Goal: Task Accomplishment & Management: Manage account settings

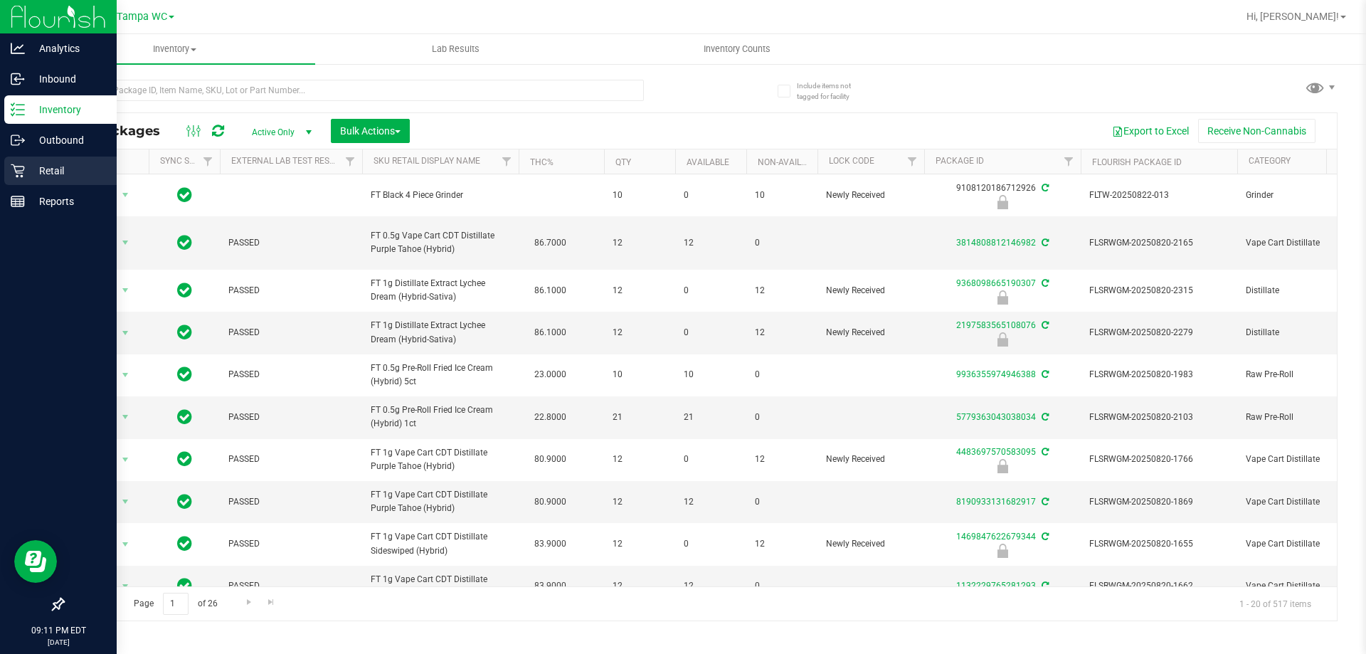
click at [38, 169] on p "Retail" at bounding box center [67, 170] width 85 height 17
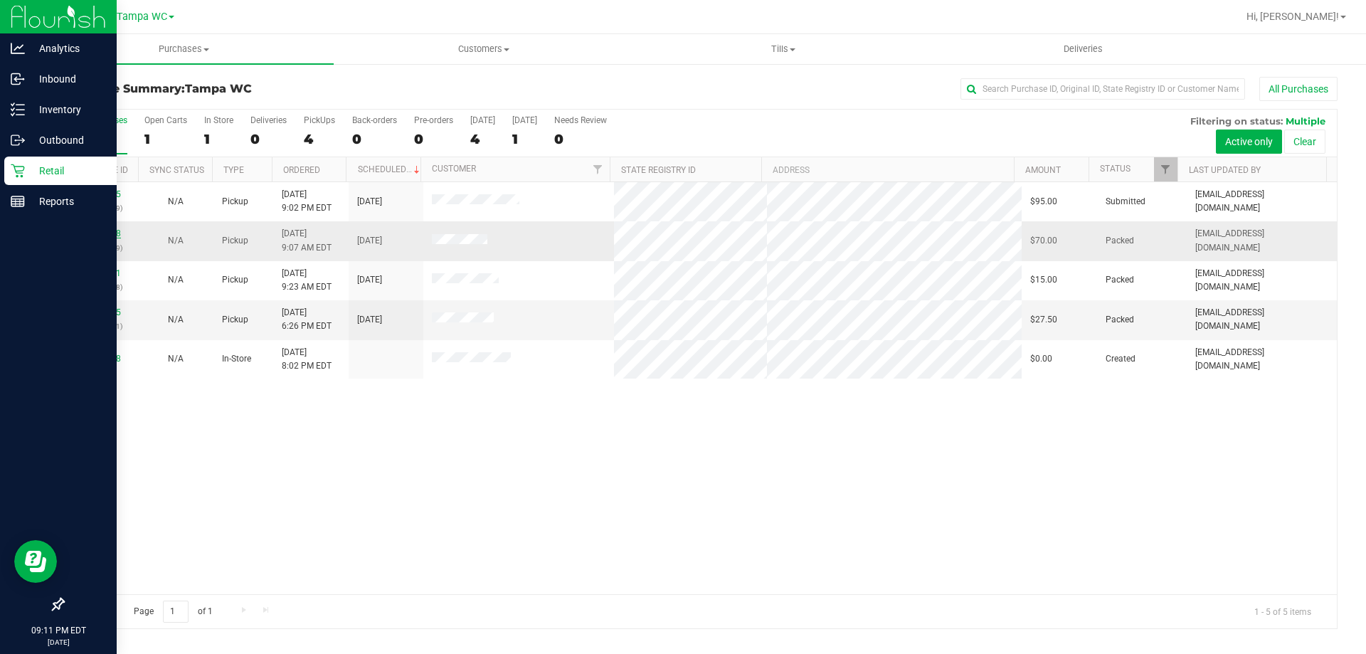
click at [90, 237] on link "11847618" at bounding box center [101, 233] width 40 height 10
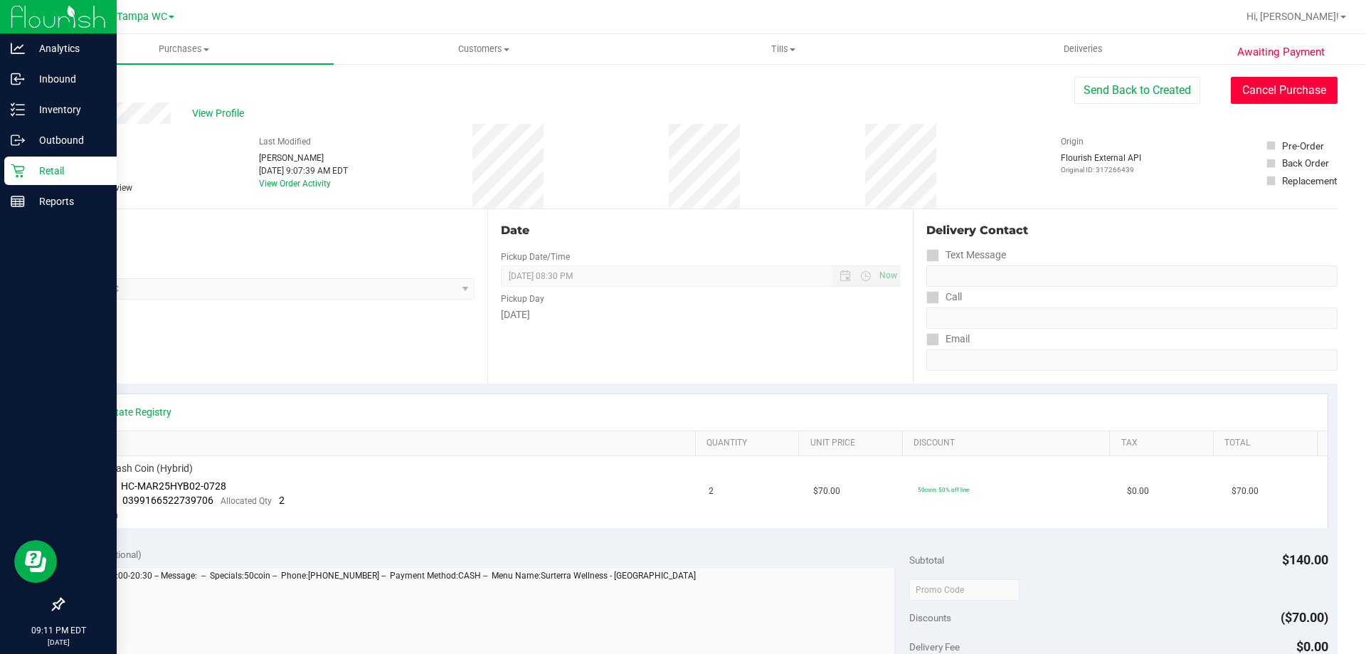
click at [1259, 99] on button "Cancel Purchase" at bounding box center [1284, 90] width 107 height 27
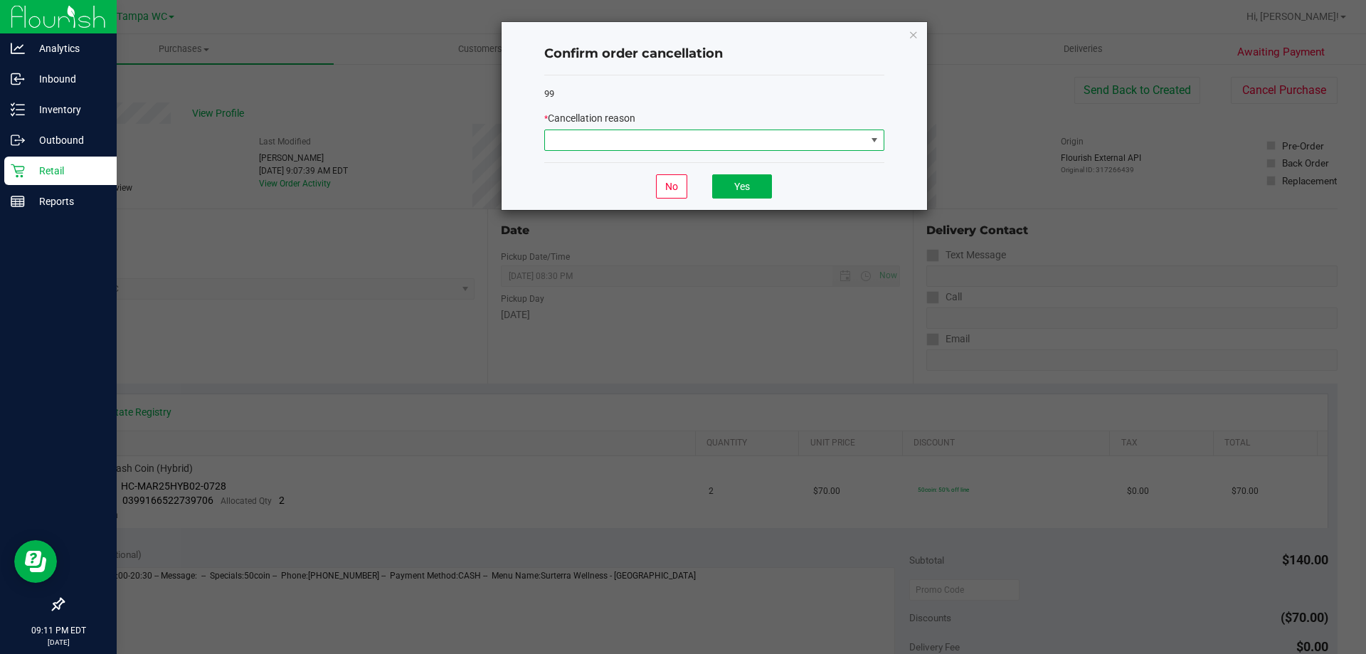
click at [586, 141] on span at bounding box center [705, 140] width 321 height 20
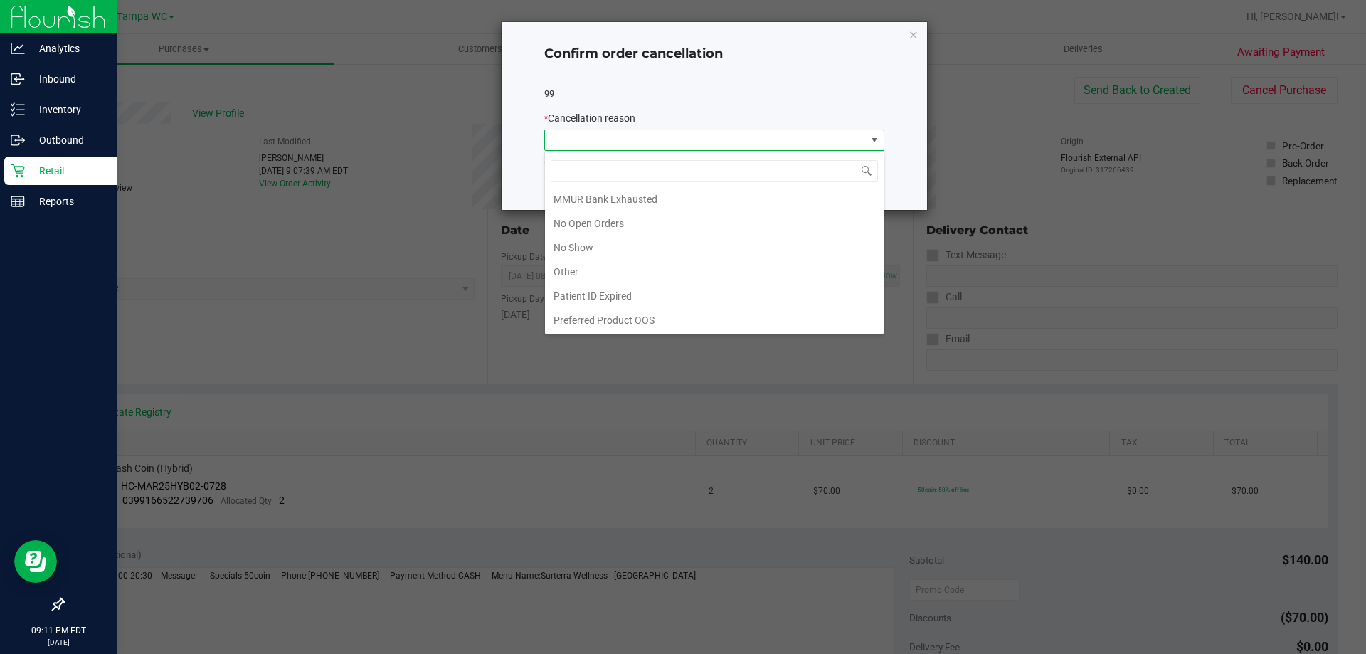
scroll to position [100, 0]
click at [590, 252] on li "No Show" at bounding box center [714, 247] width 339 height 24
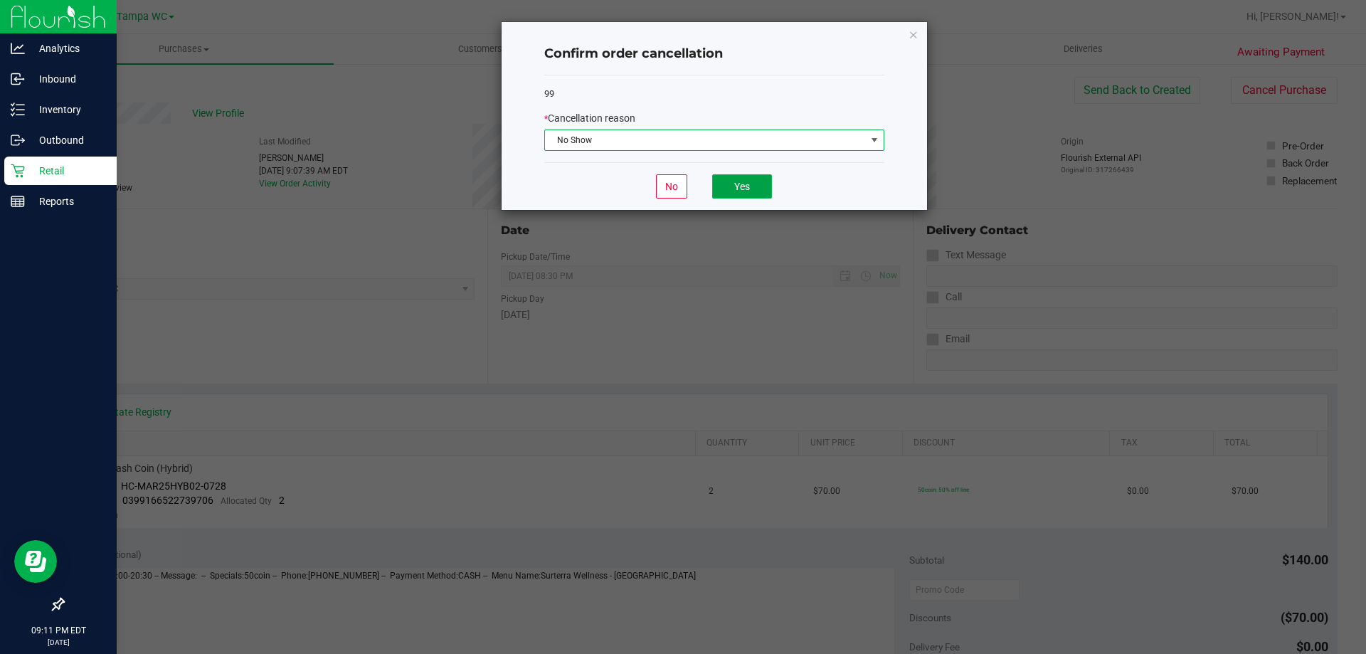
click at [749, 184] on button "Yes" at bounding box center [742, 186] width 60 height 24
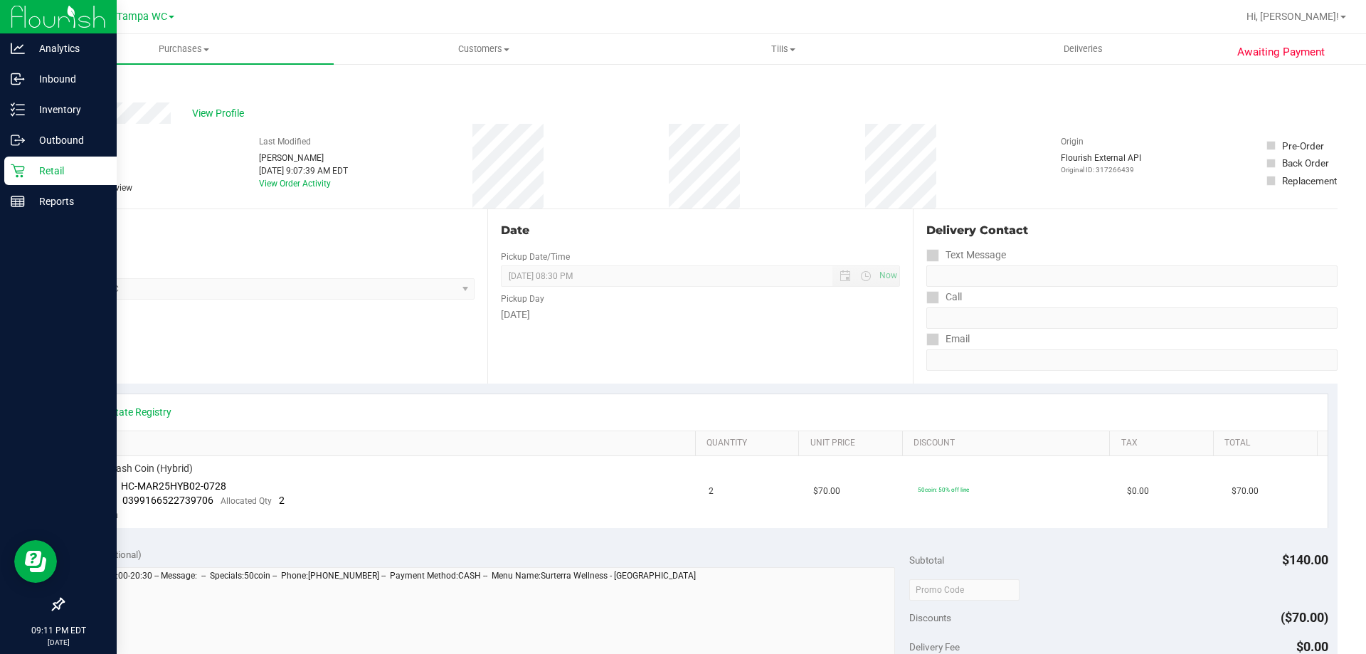
click at [73, 83] on link "Back" at bounding box center [73, 85] width 21 height 10
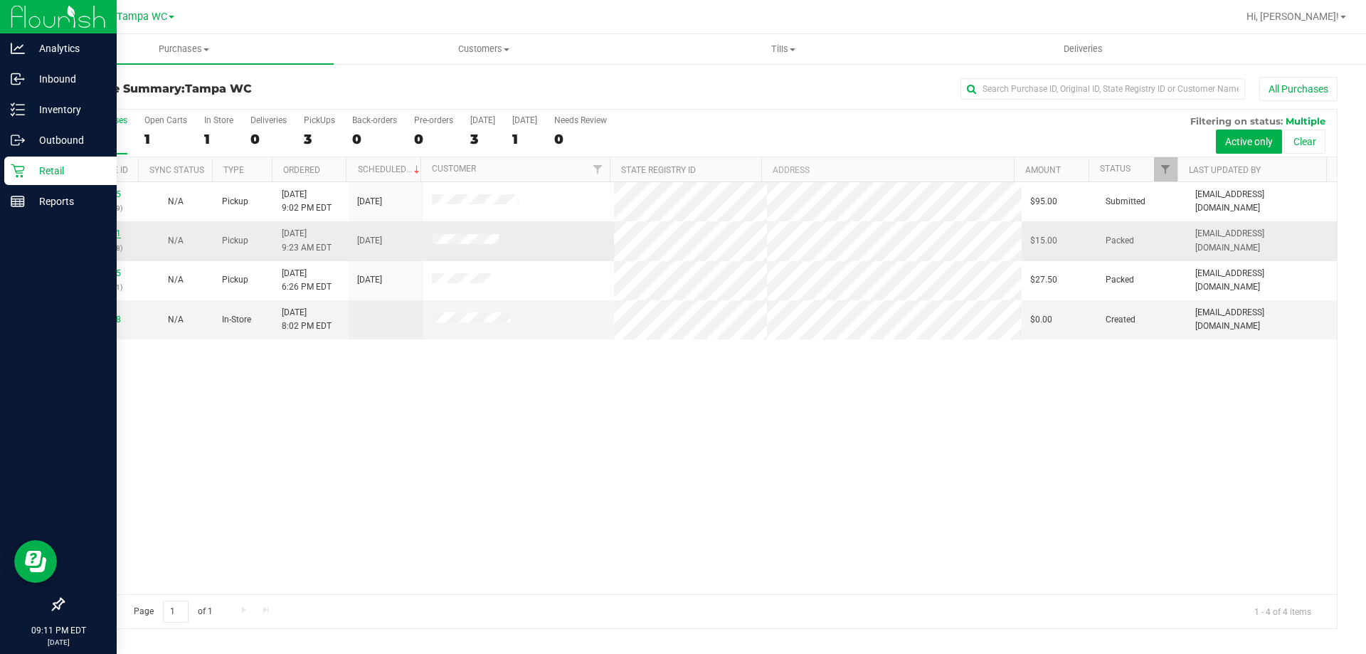
click at [110, 232] on link "11847771" at bounding box center [101, 233] width 40 height 10
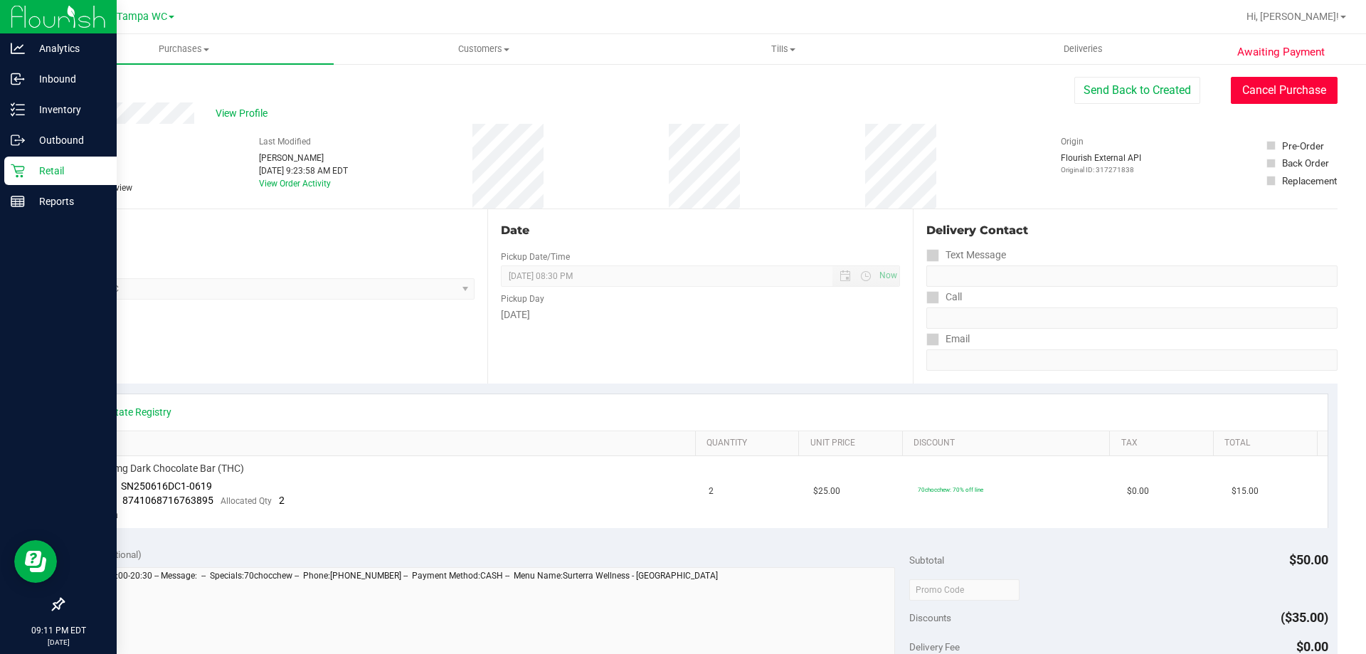
click at [1288, 92] on button "Cancel Purchase" at bounding box center [1284, 90] width 107 height 27
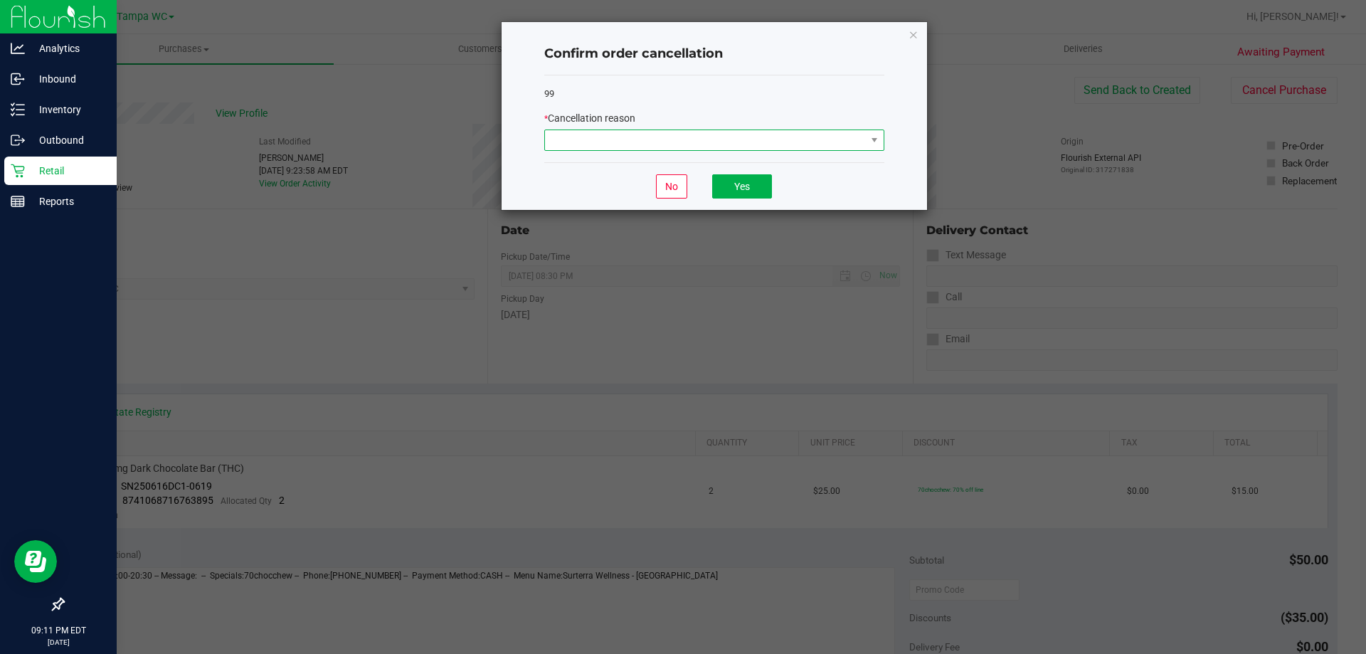
click at [666, 139] on span at bounding box center [705, 140] width 321 height 20
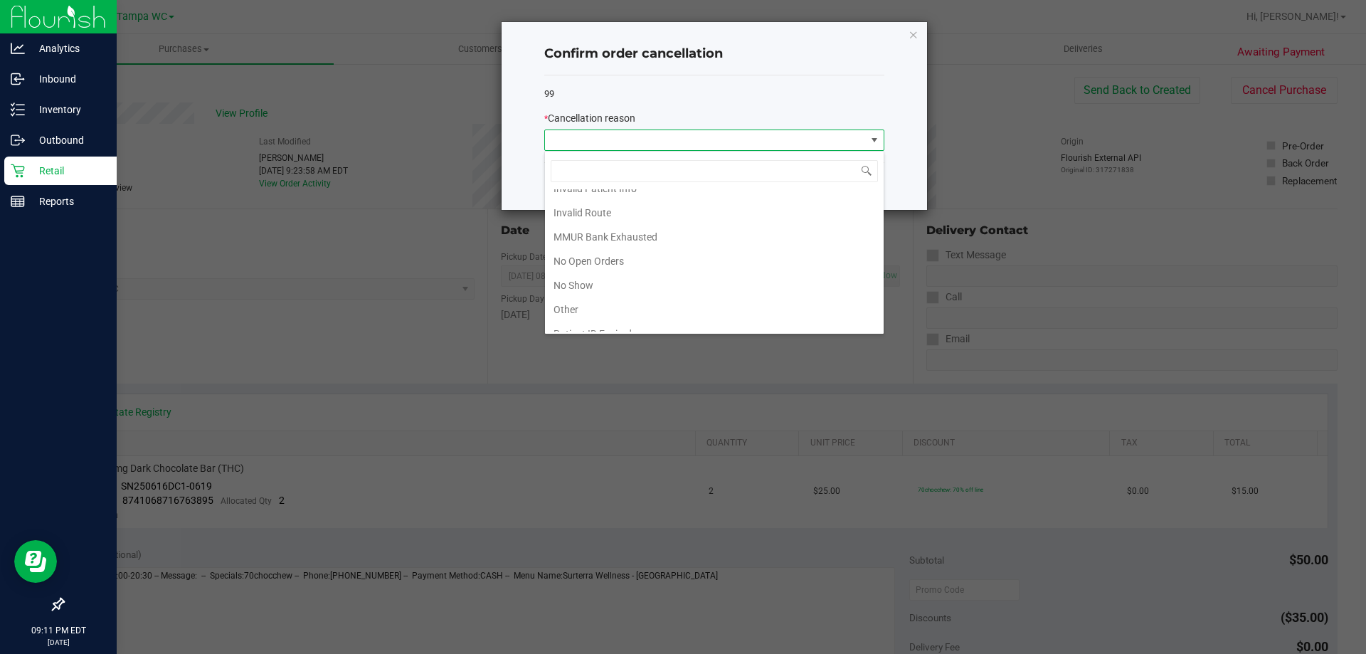
scroll to position [100, 0]
click at [603, 245] on li "No Show" at bounding box center [714, 247] width 339 height 24
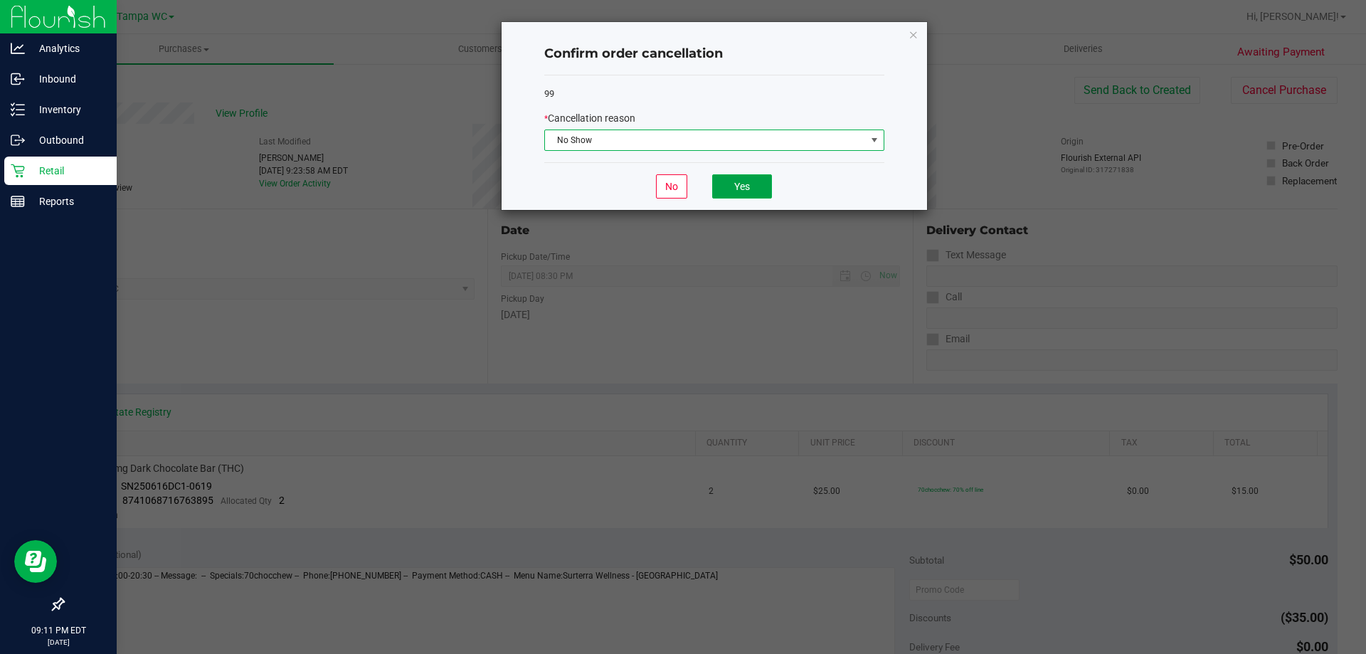
click at [750, 185] on button "Yes" at bounding box center [742, 186] width 60 height 24
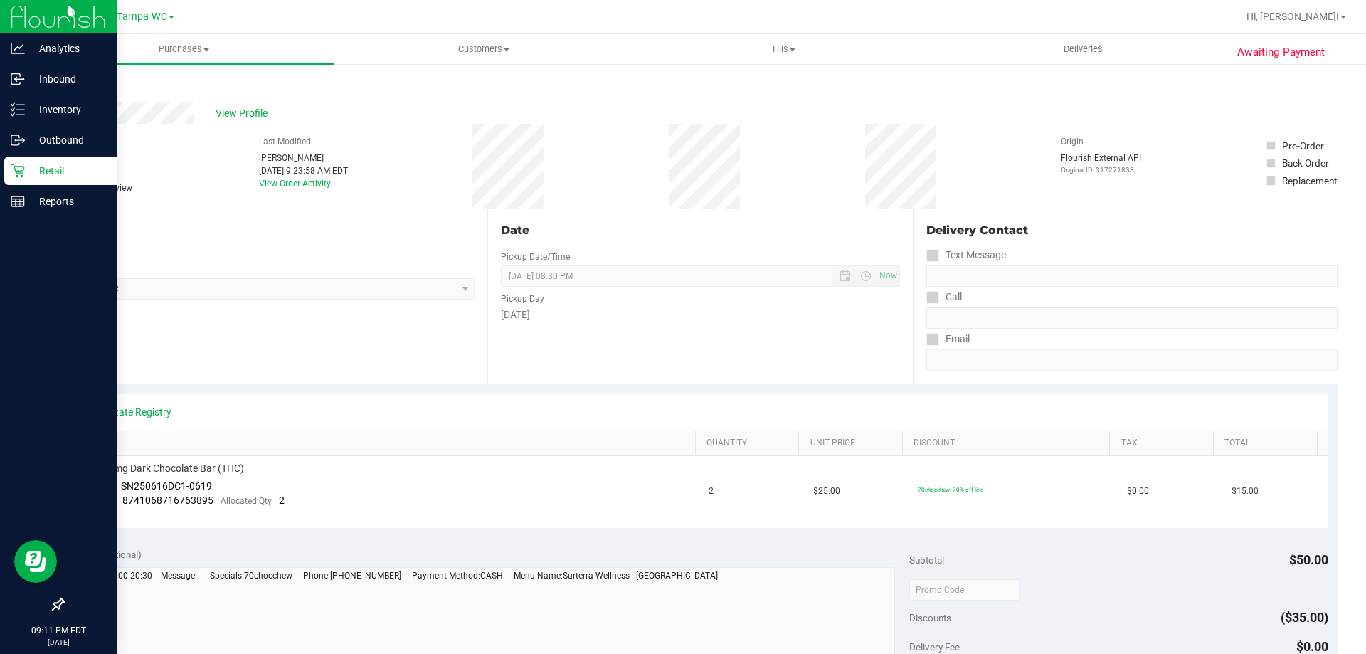
click at [70, 85] on link "Back" at bounding box center [73, 85] width 21 height 10
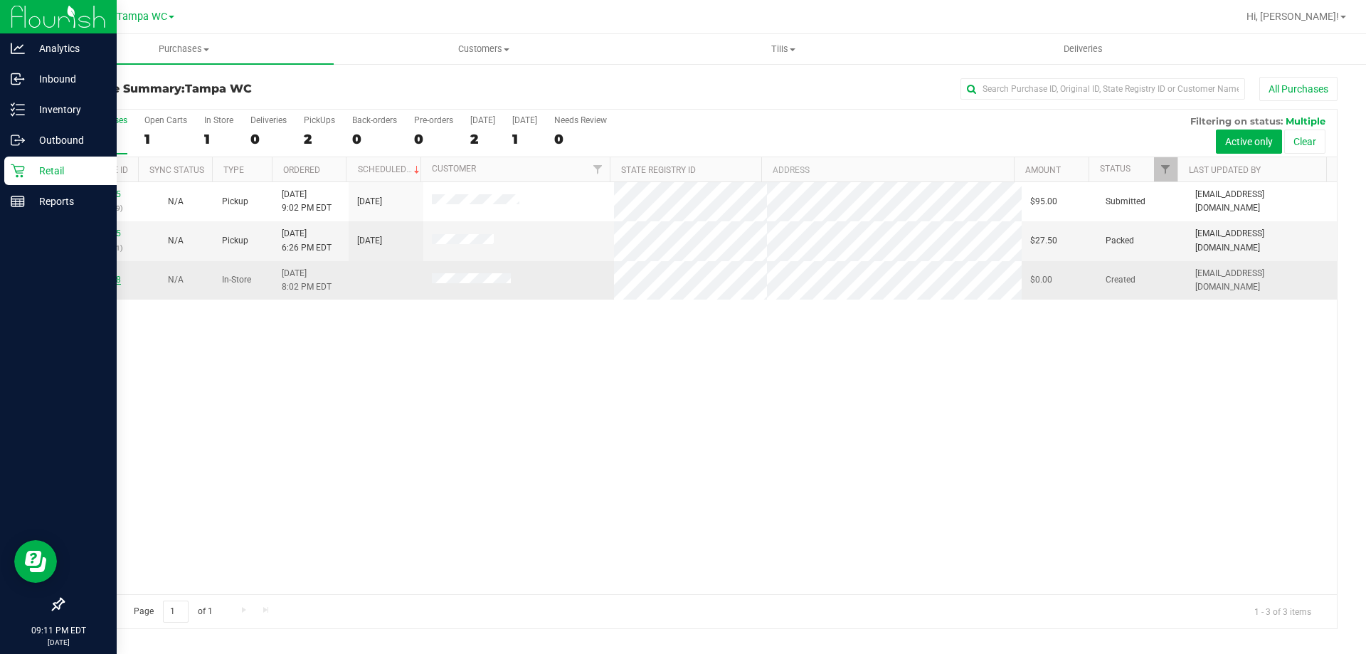
click at [102, 280] on link "11853118" at bounding box center [101, 280] width 40 height 10
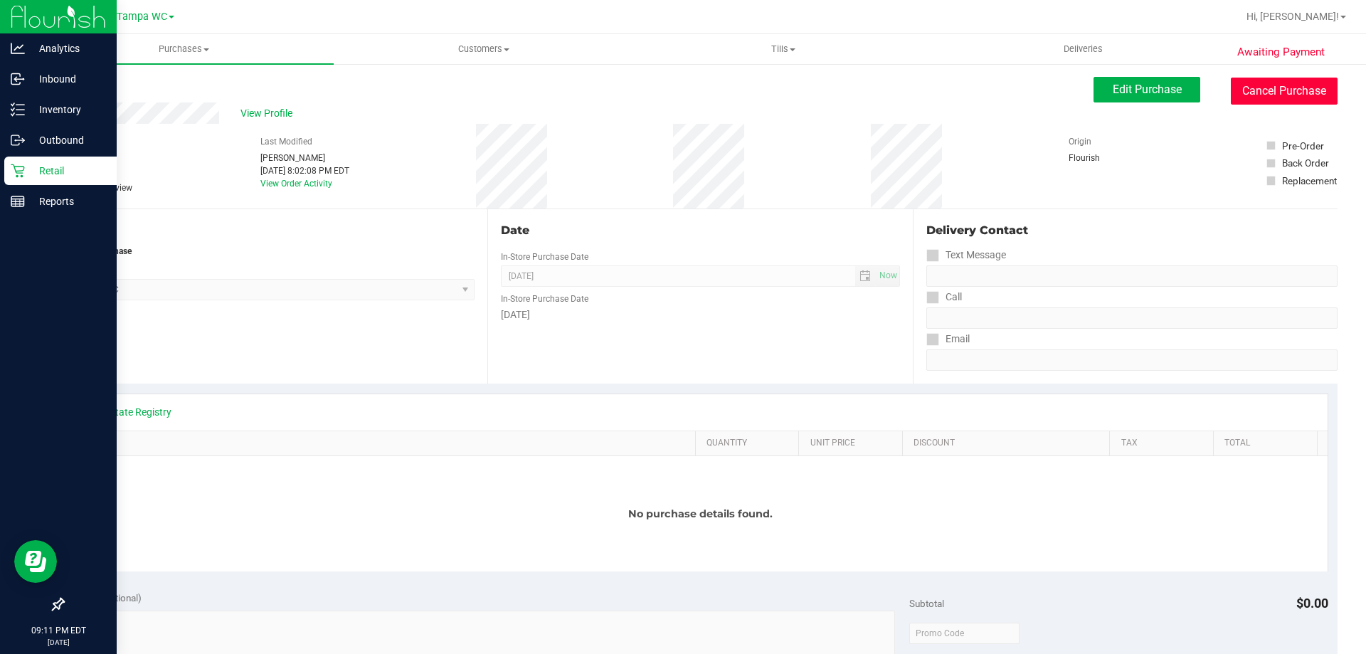
click at [1286, 78] on button "Cancel Purchase" at bounding box center [1284, 91] width 107 height 27
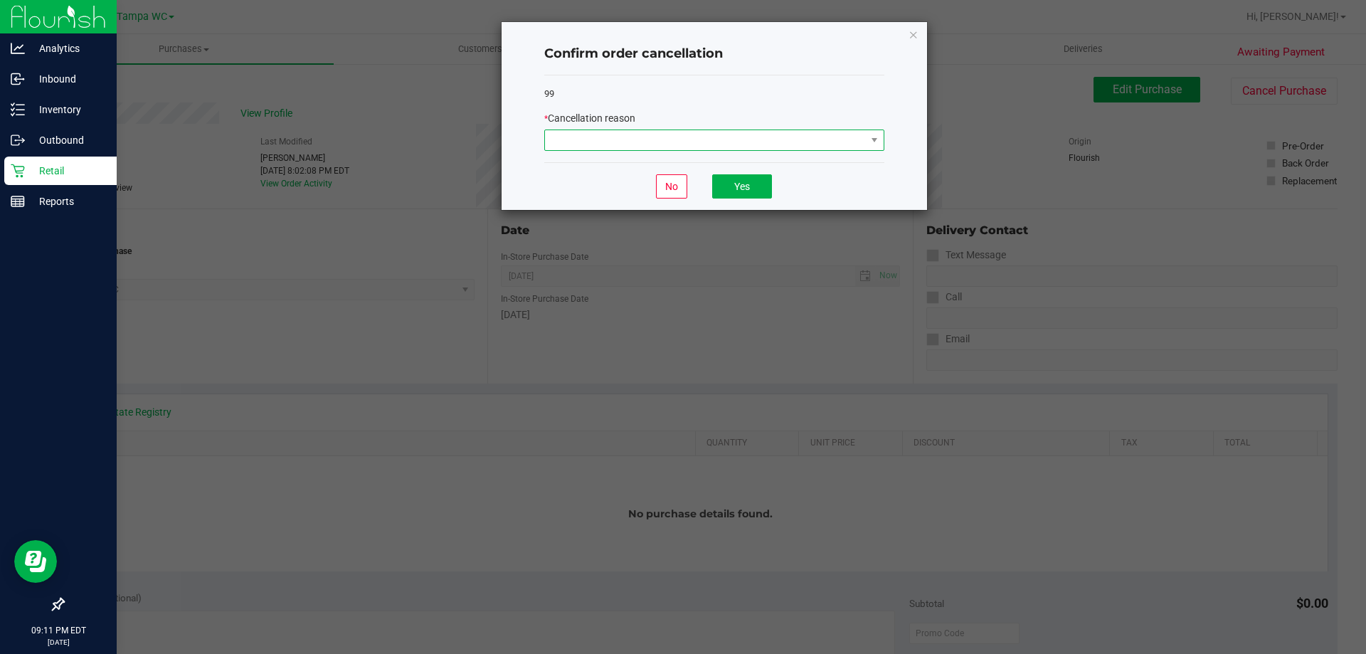
drag, startPoint x: 657, startPoint y: 131, endPoint x: 654, endPoint y: 144, distance: 13.0
click at [657, 130] on span at bounding box center [705, 140] width 321 height 20
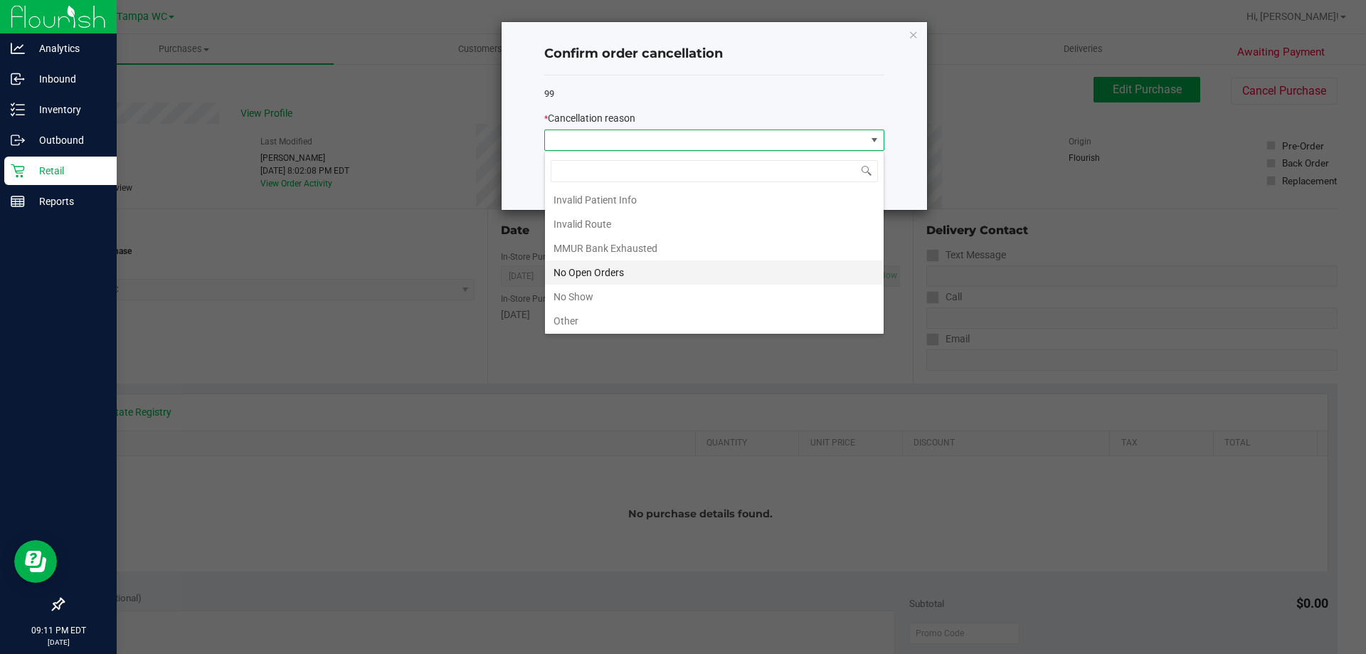
scroll to position [100, 0]
click at [596, 250] on li "No Show" at bounding box center [714, 247] width 339 height 24
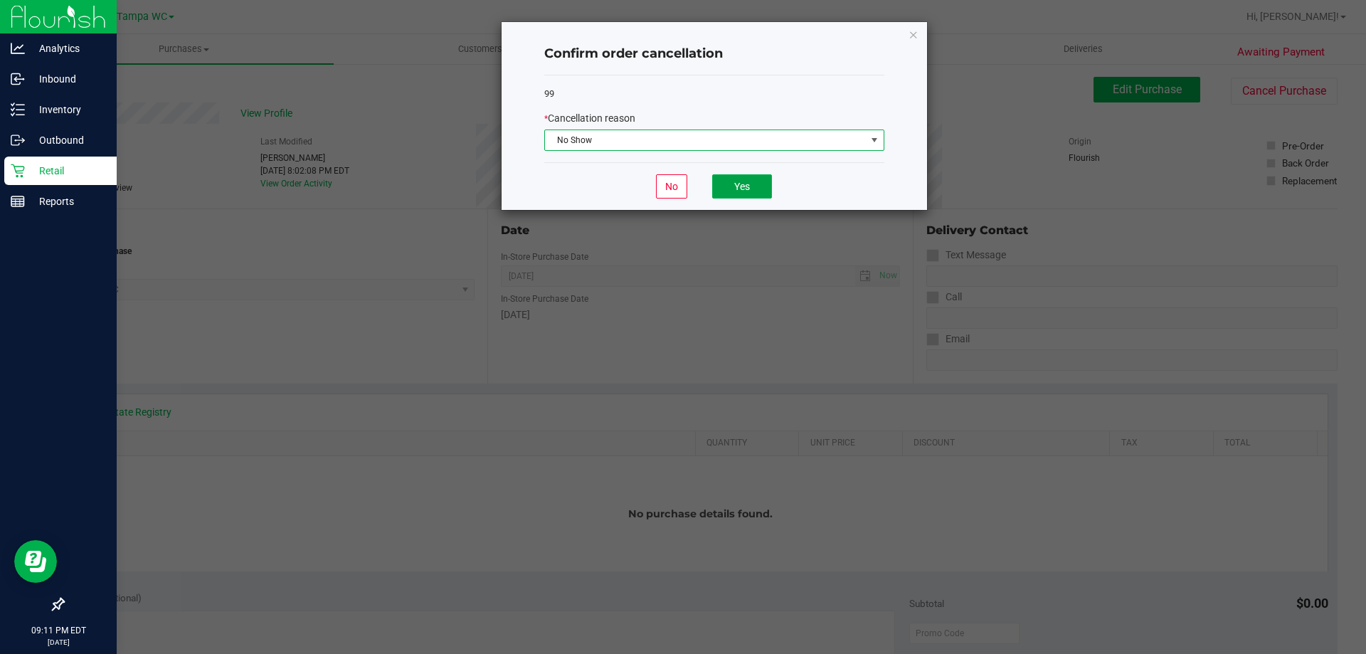
click at [753, 193] on button "Yes" at bounding box center [742, 186] width 60 height 24
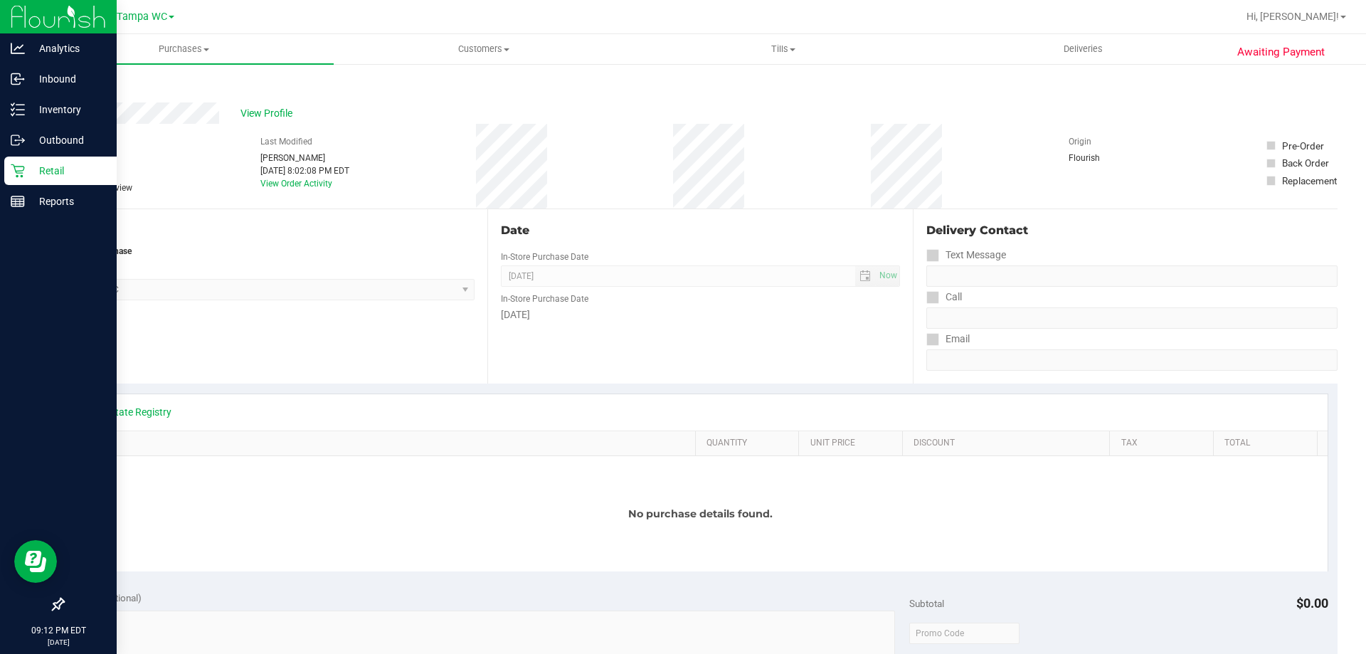
click at [78, 78] on div "Awaiting Payment Back View Profile # 11853118 BioTrack ID: - Cancelled Needs re…" at bounding box center [700, 630] width 1332 height 1135
click at [78, 79] on div "Back" at bounding box center [73, 85] width 21 height 17
click at [78, 85] on link "Back" at bounding box center [73, 85] width 21 height 10
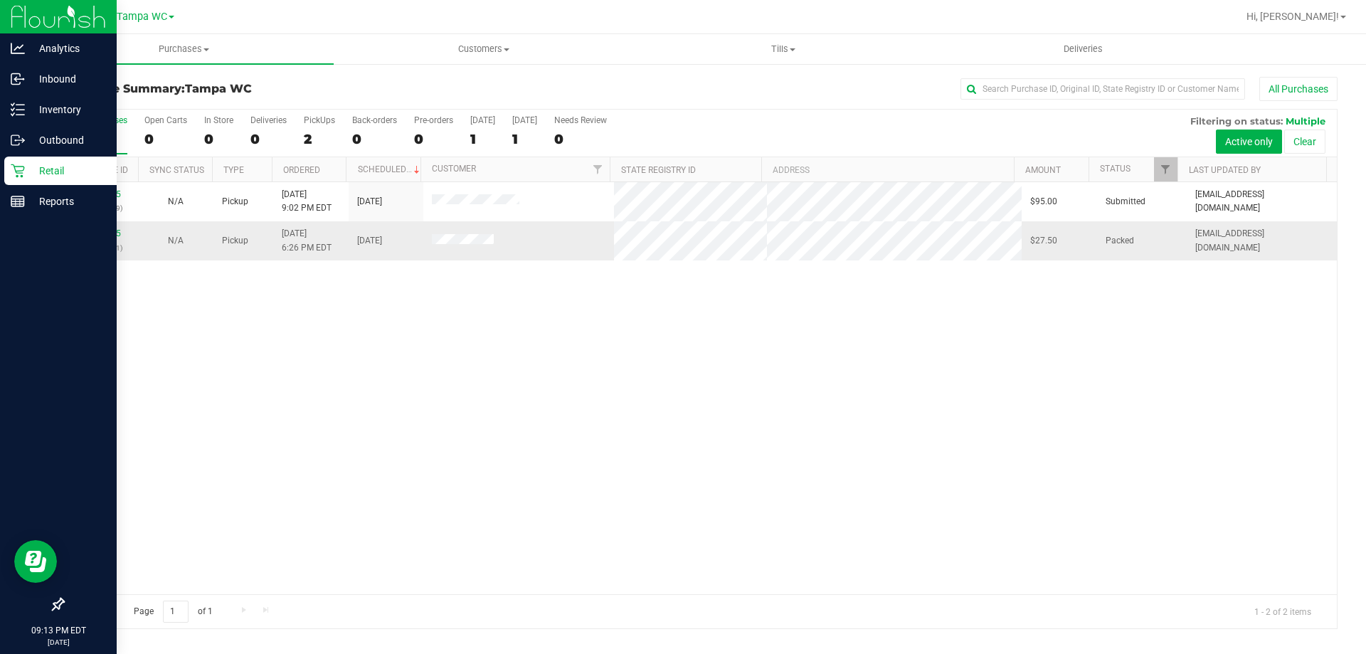
click at [98, 228] on div "11852015 (317365891)" at bounding box center [101, 240] width 58 height 27
click at [98, 230] on link "11852015" at bounding box center [101, 233] width 40 height 10
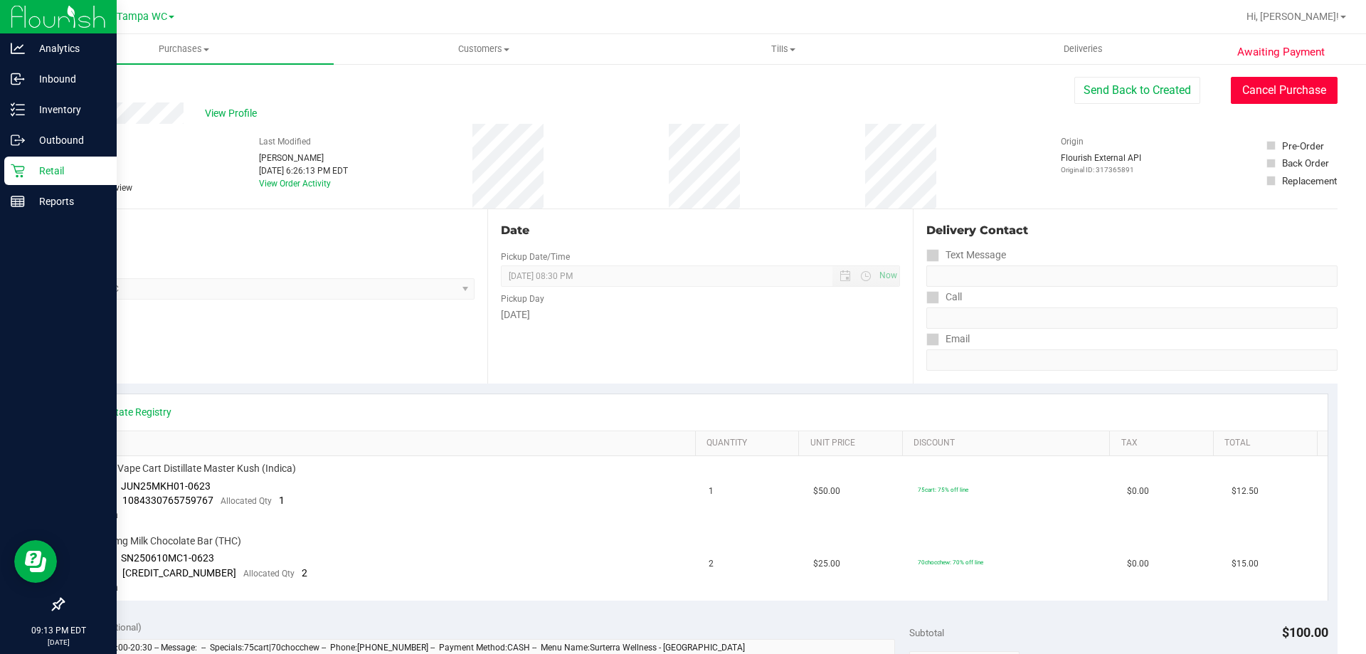
click at [1315, 92] on button "Cancel Purchase" at bounding box center [1284, 90] width 107 height 27
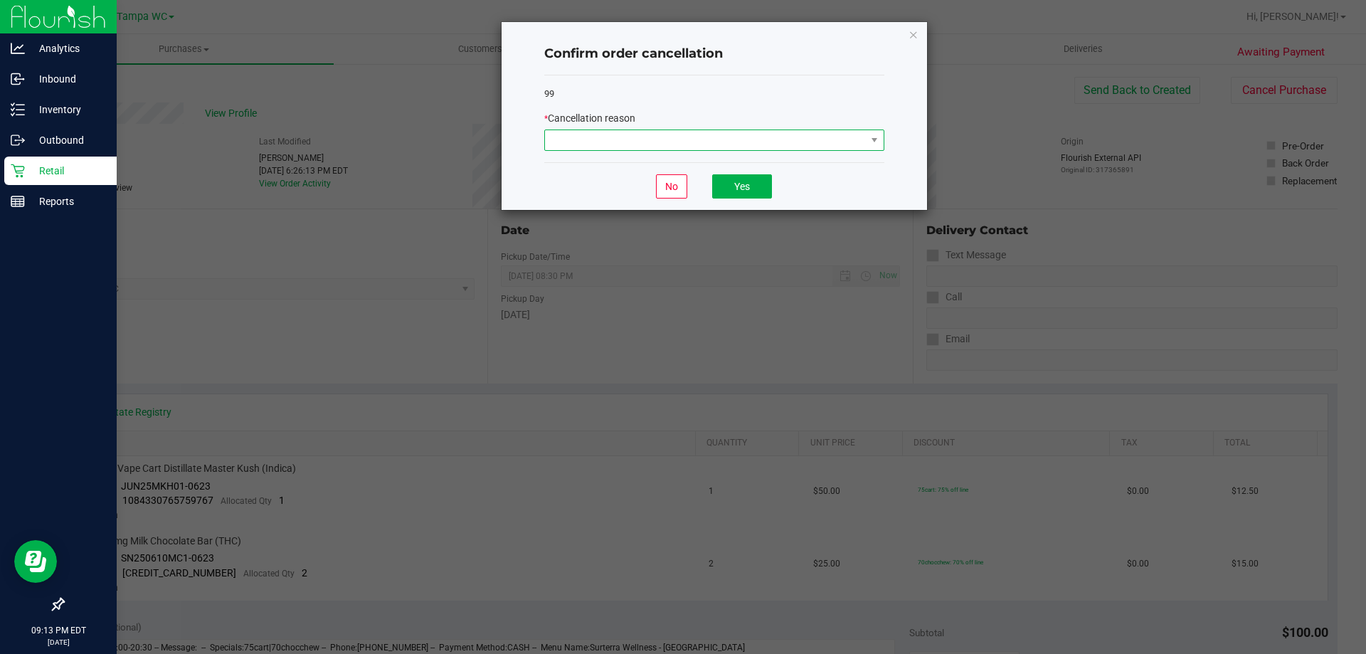
click at [681, 141] on span at bounding box center [705, 140] width 321 height 20
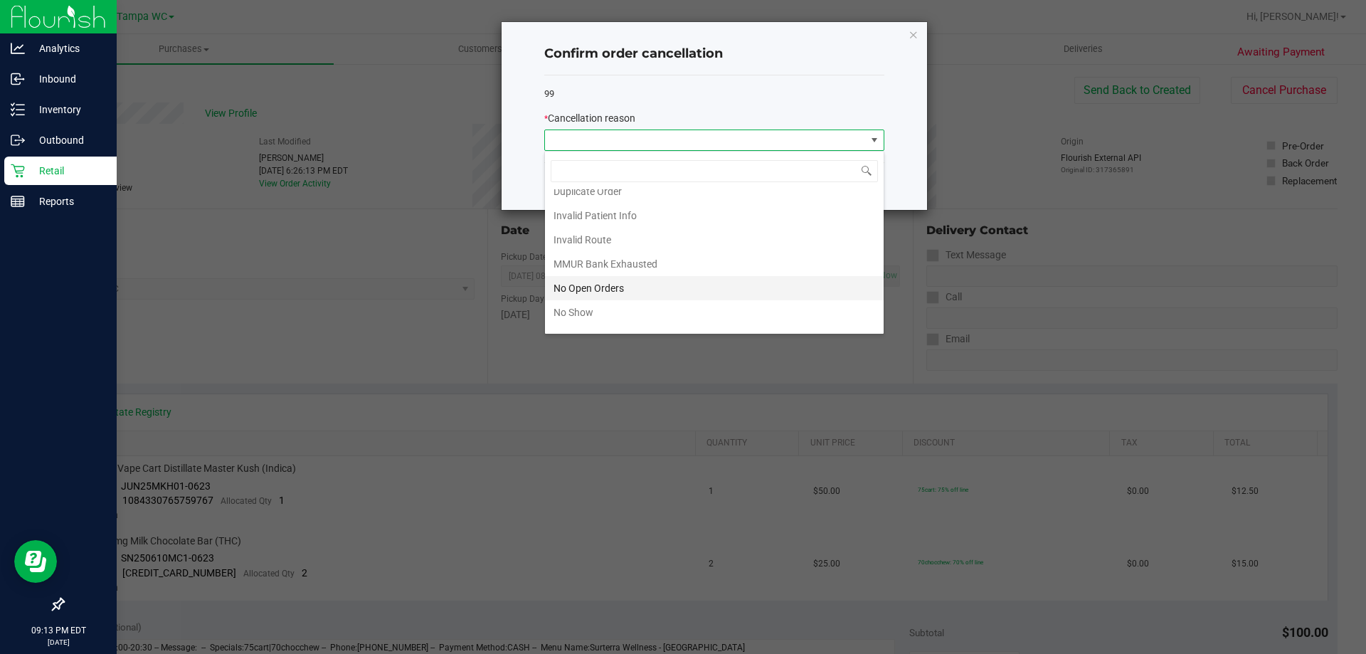
scroll to position [100, 0]
click at [673, 240] on li "No Show" at bounding box center [714, 247] width 339 height 24
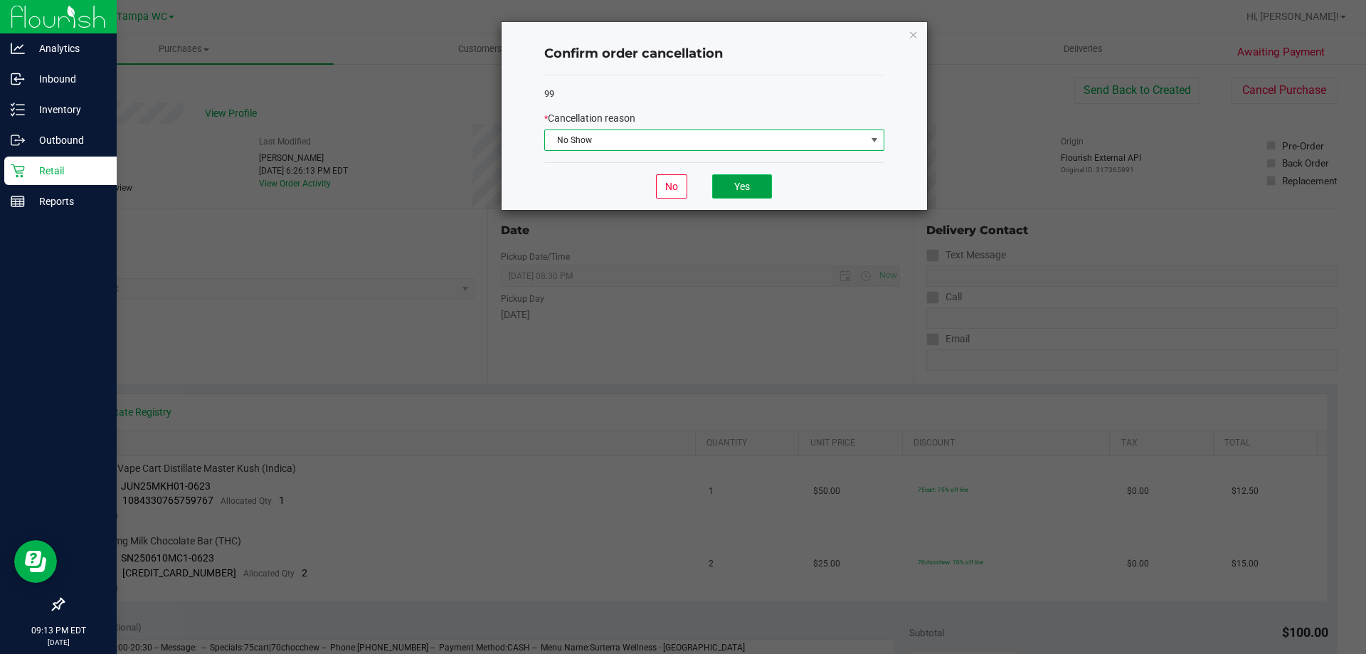
click at [746, 193] on button "Yes" at bounding box center [742, 186] width 60 height 24
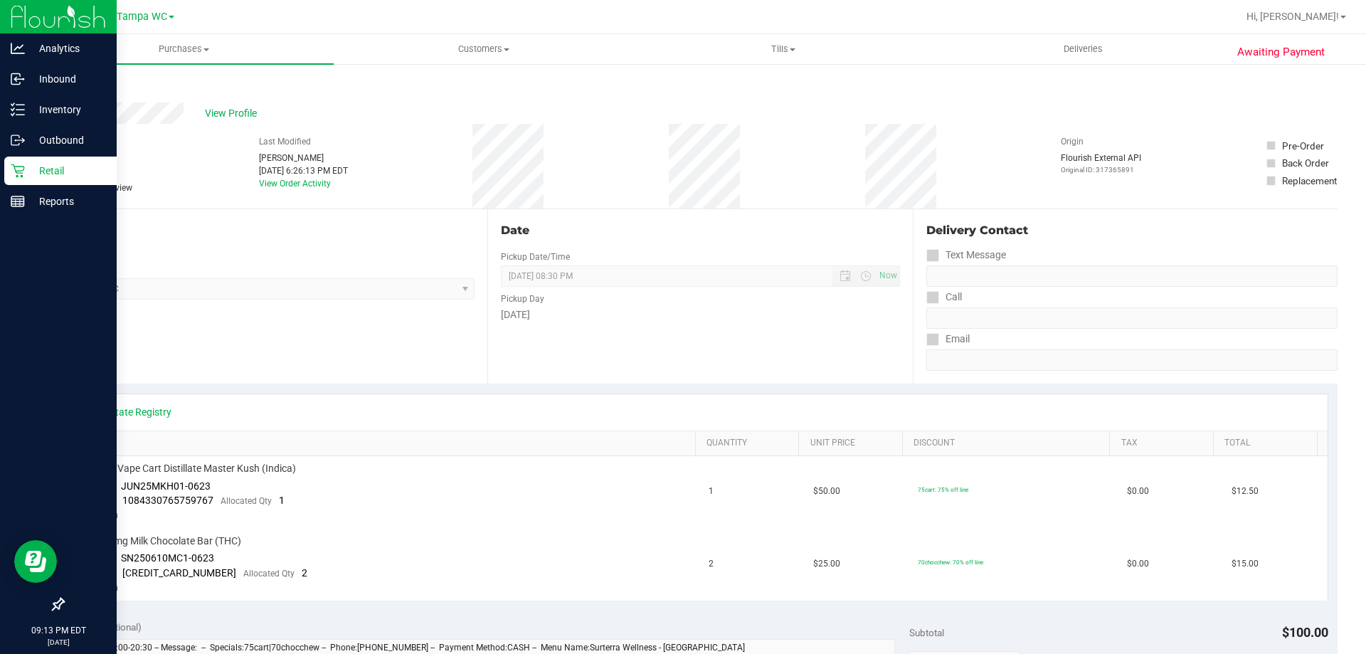
click at [28, 159] on div "Retail" at bounding box center [60, 171] width 112 height 28
